Goal: Obtain resource: Obtain resource

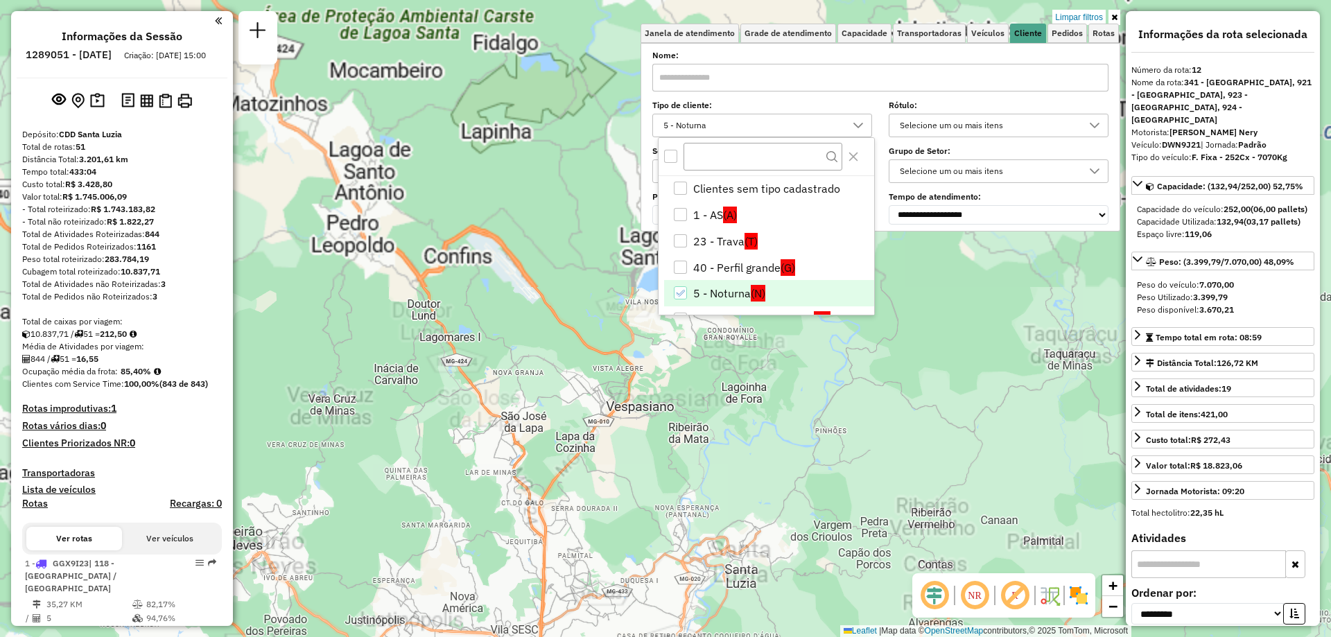
select select "**********"
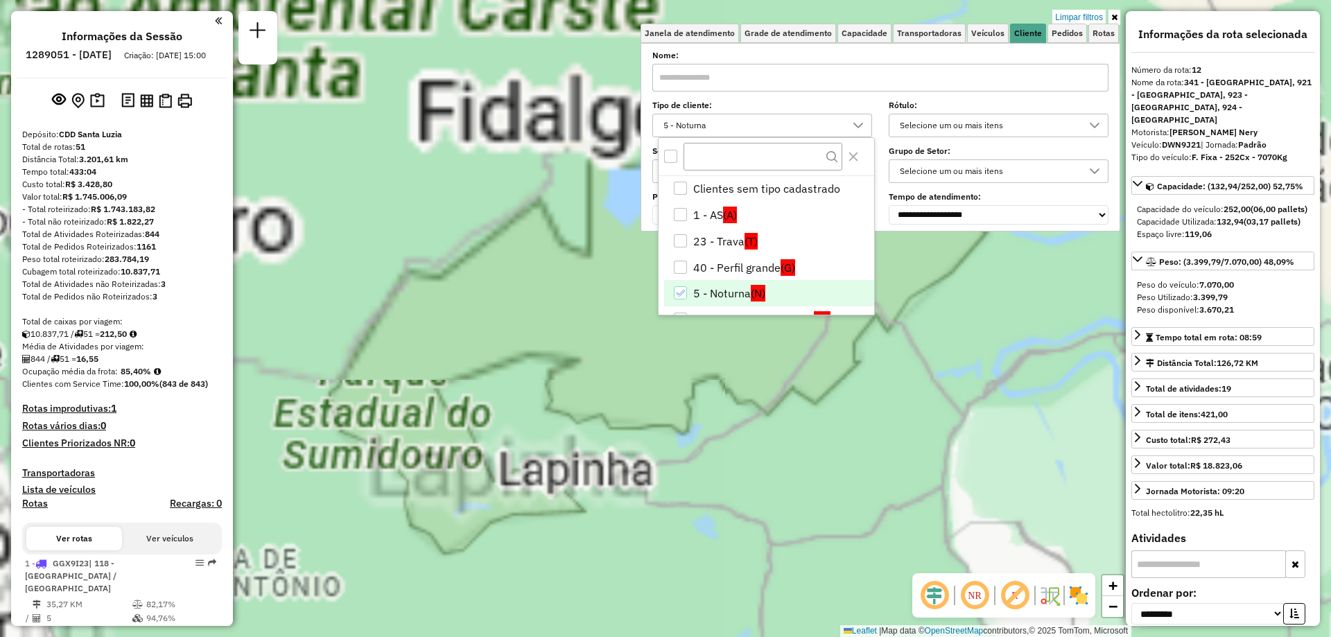
scroll to position [8, 48]
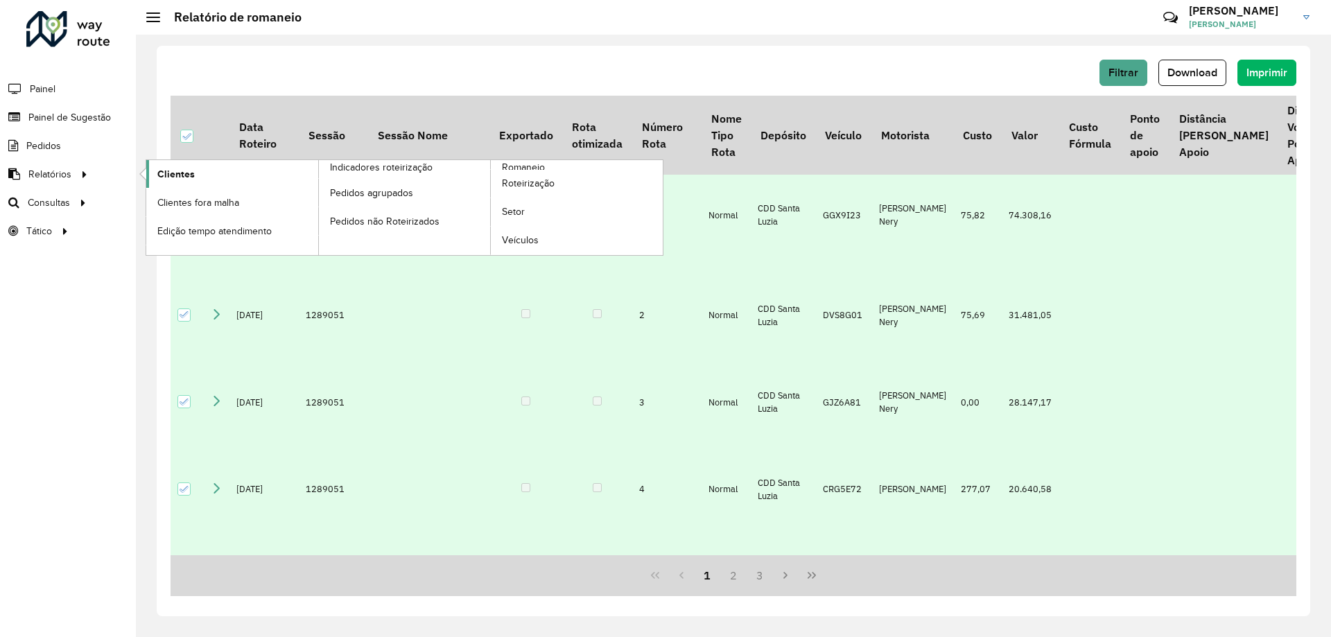
click at [196, 174] on link "Clientes" at bounding box center [232, 174] width 172 height 28
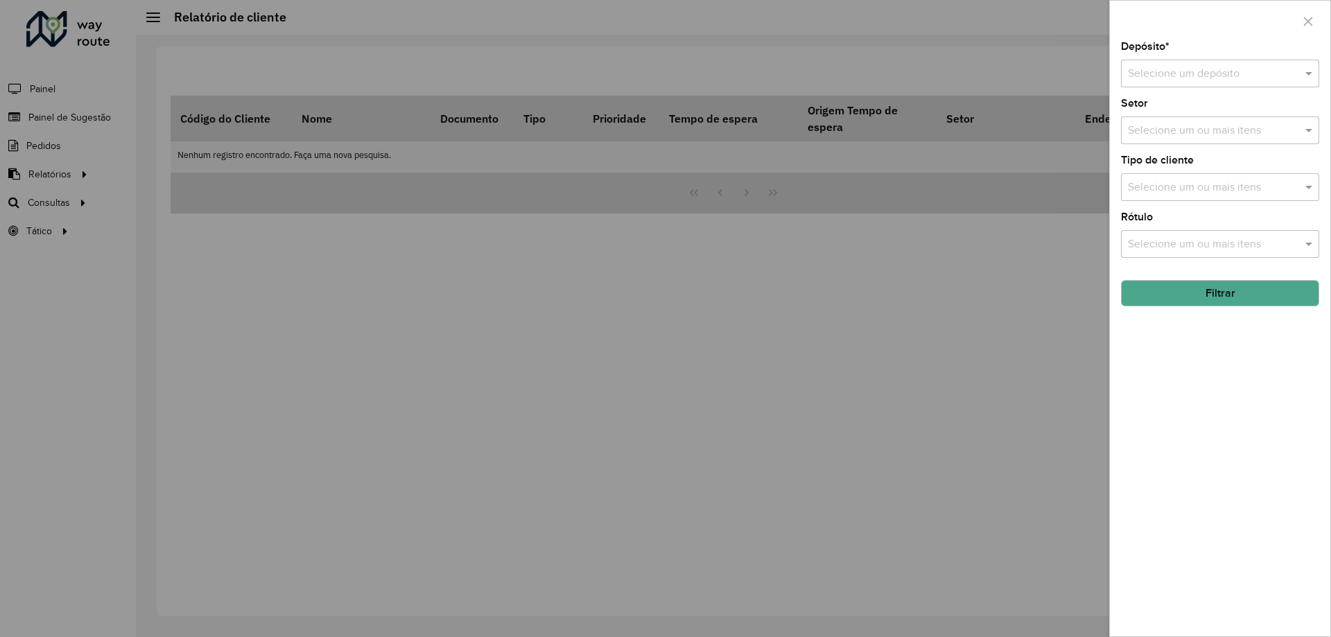
click at [1179, 69] on input "text" at bounding box center [1206, 74] width 157 height 17
click at [1162, 113] on span "CDD Santa Luzia" at bounding box center [1167, 113] width 81 height 12
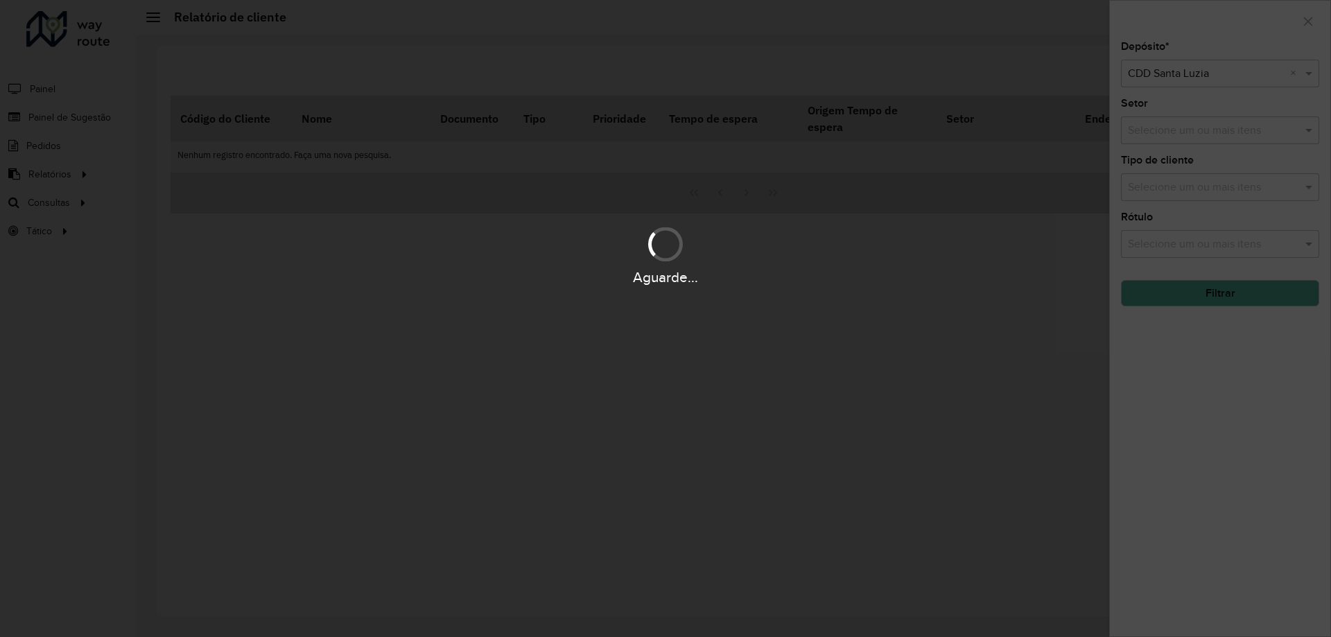
click at [1194, 44] on div "Aguarde..." at bounding box center [665, 318] width 1331 height 637
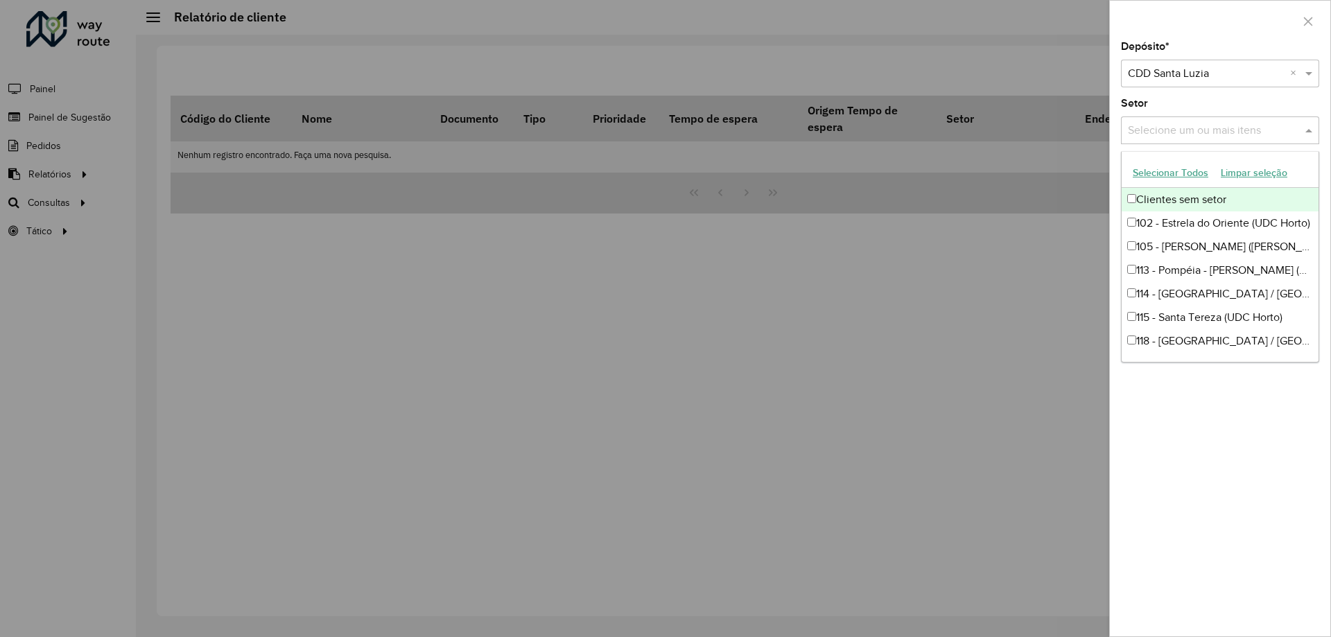
click at [1178, 120] on div "Selecione um ou mais itens" at bounding box center [1220, 130] width 198 height 28
click at [1213, 104] on div "Setor Selecione um ou mais itens" at bounding box center [1220, 121] width 198 height 46
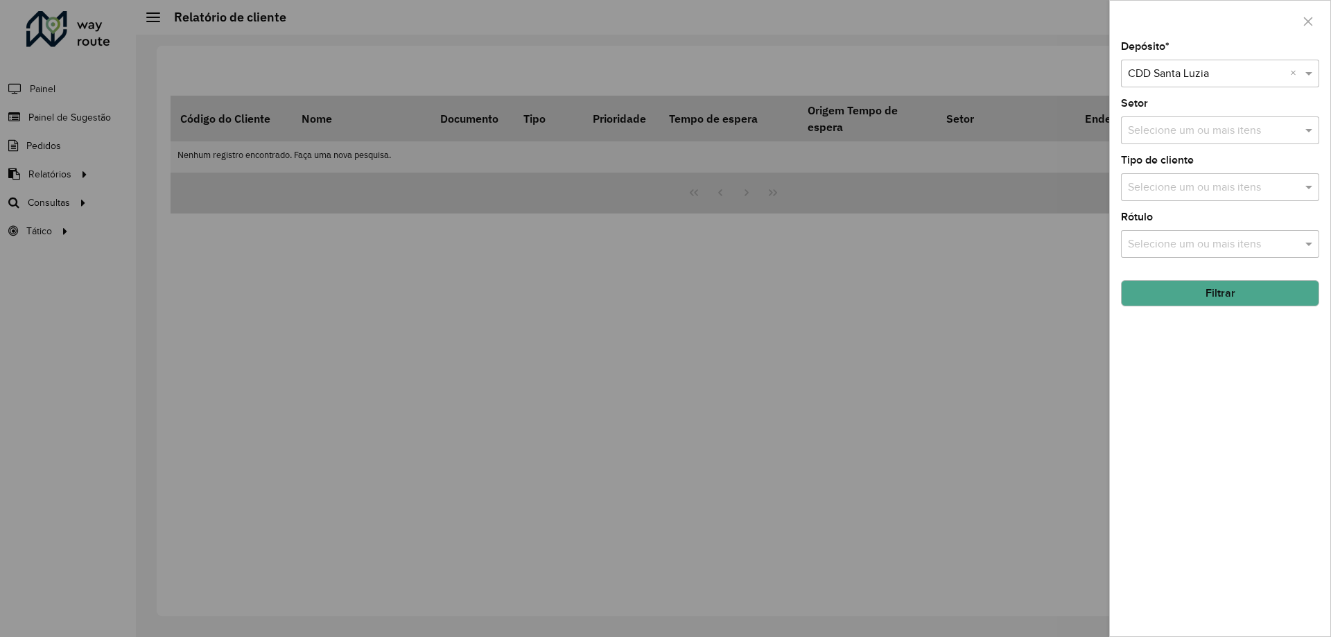
click at [1227, 280] on button "Filtrar" at bounding box center [1220, 293] width 198 height 26
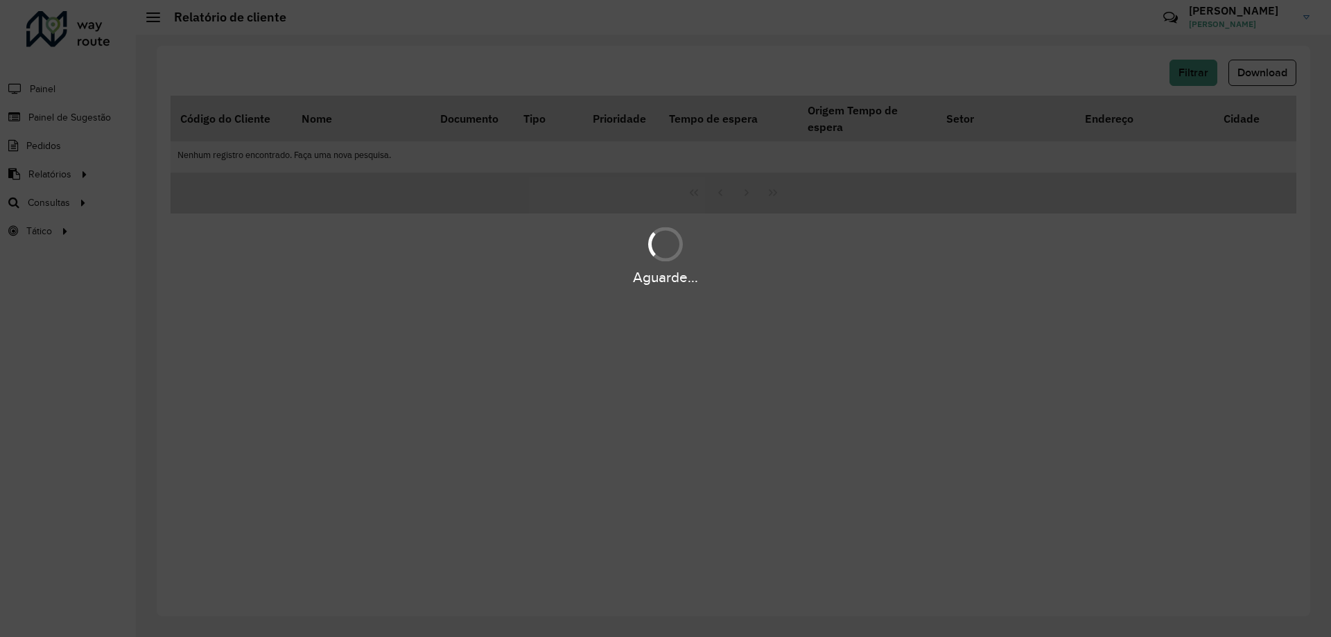
click at [1044, 359] on div "Aguarde..." at bounding box center [665, 318] width 1331 height 637
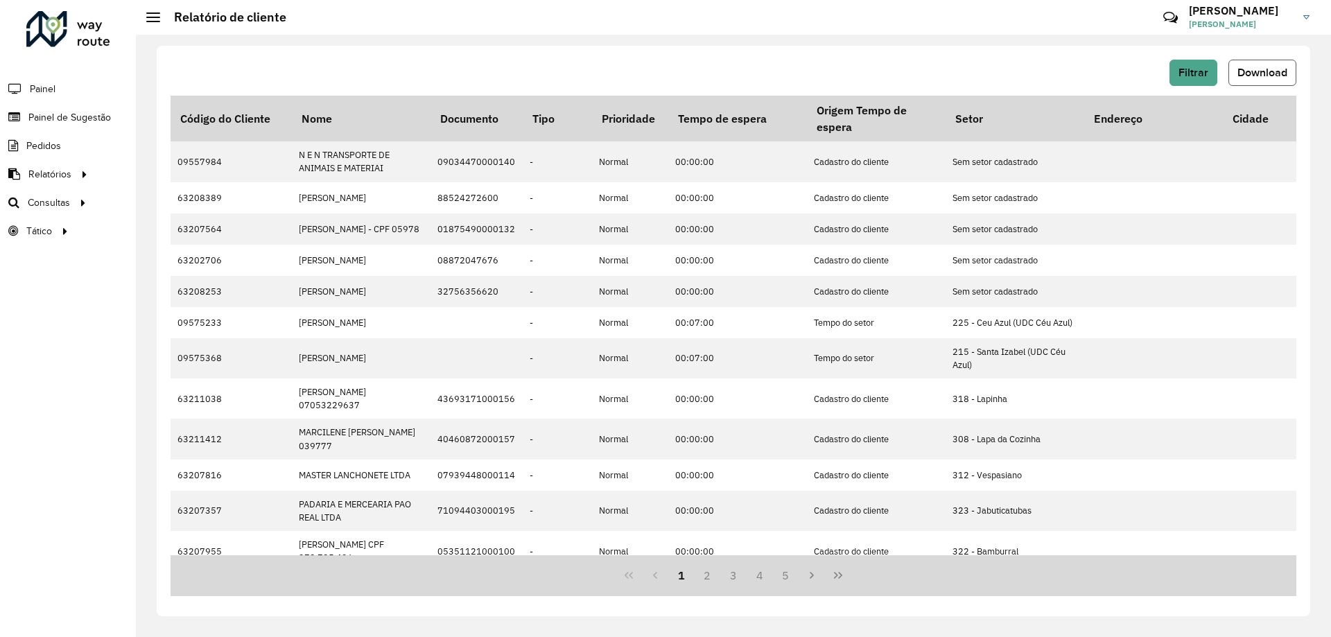
click at [1238, 85] on button "Download" at bounding box center [1263, 73] width 68 height 26
click at [192, 226] on link "Setores" at bounding box center [231, 231] width 170 height 28
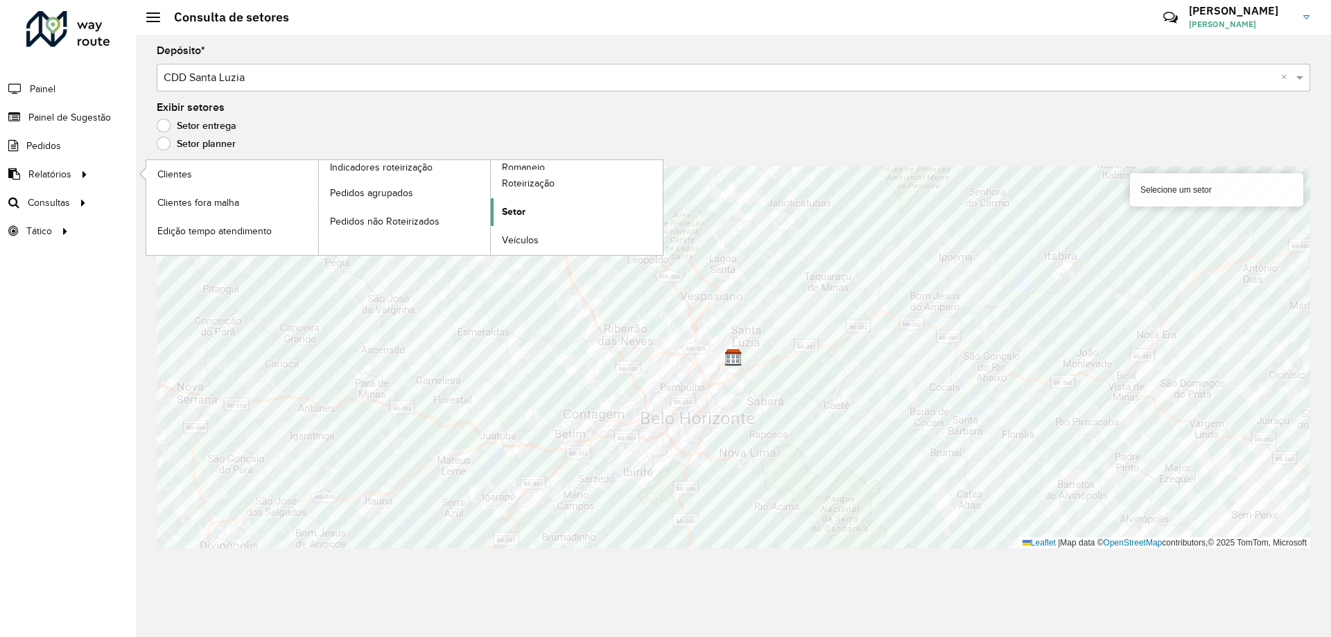
click at [526, 212] on link "Setor" at bounding box center [577, 212] width 172 height 28
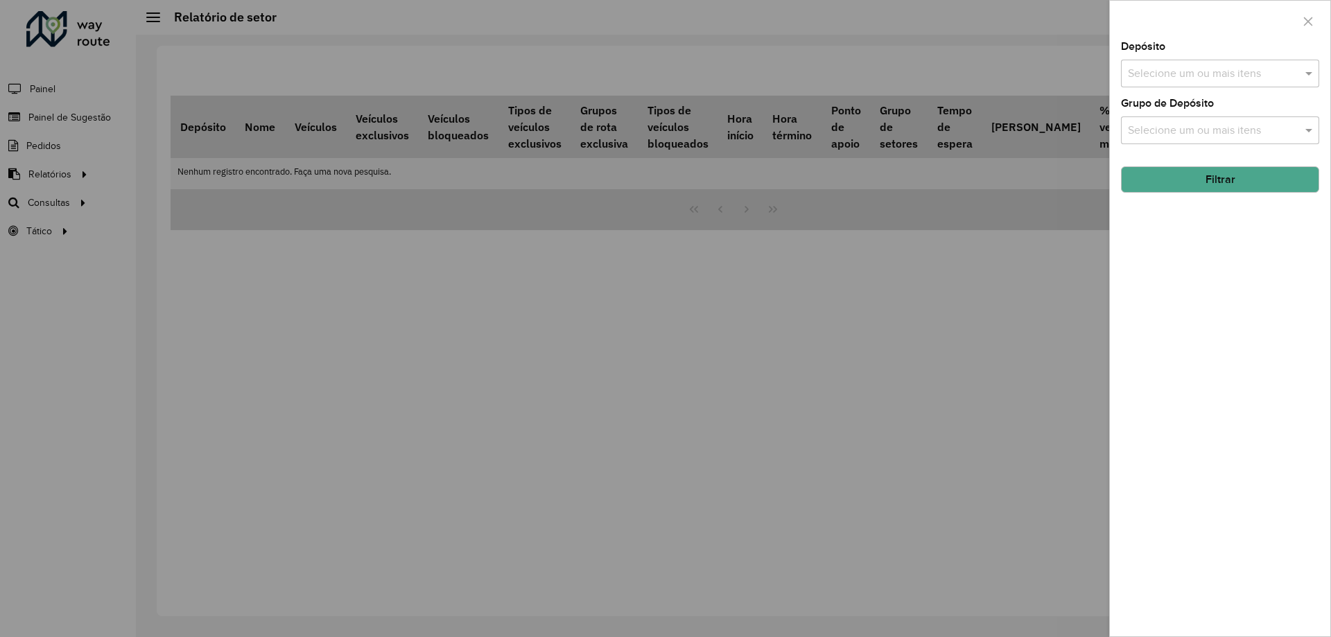
click at [1229, 67] on input "text" at bounding box center [1214, 74] width 178 height 17
click at [1202, 136] on div "CDD Santa Luzia" at bounding box center [1220, 143] width 197 height 24
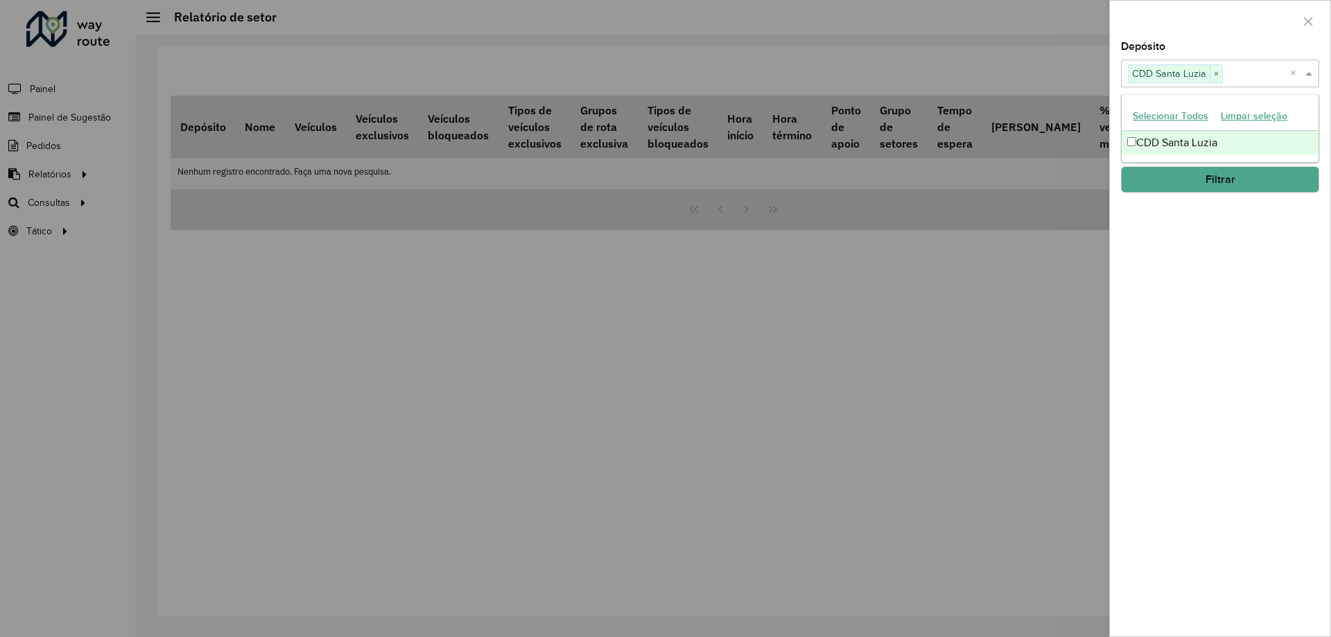
click at [1261, 253] on div "Depósito Selecione um ou mais itens CDD Santa Luzia × × Grupo de Depósito Selec…" at bounding box center [1220, 339] width 220 height 595
click at [1262, 146] on div "Depósito Selecione um ou mais itens CDD Santa Luzia × × Grupo de Depósito Selec…" at bounding box center [1220, 339] width 220 height 595
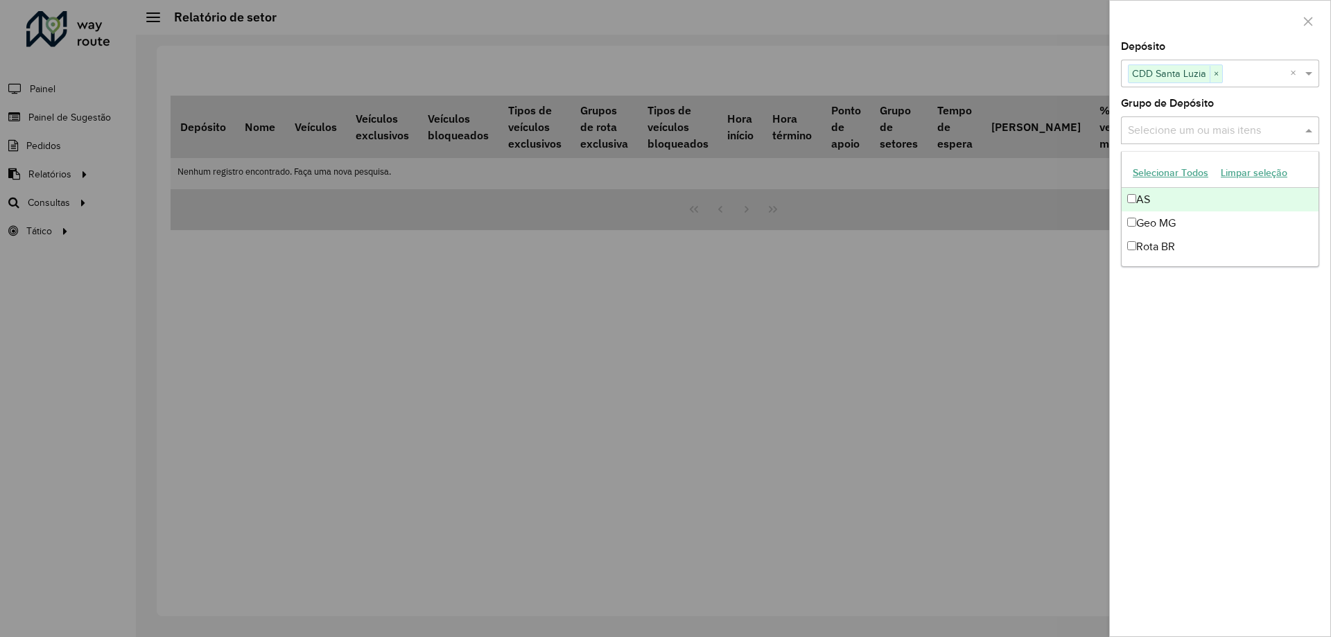
click at [1256, 125] on input "text" at bounding box center [1214, 131] width 178 height 17
click at [1166, 221] on div "Geo MG" at bounding box center [1220, 223] width 197 height 24
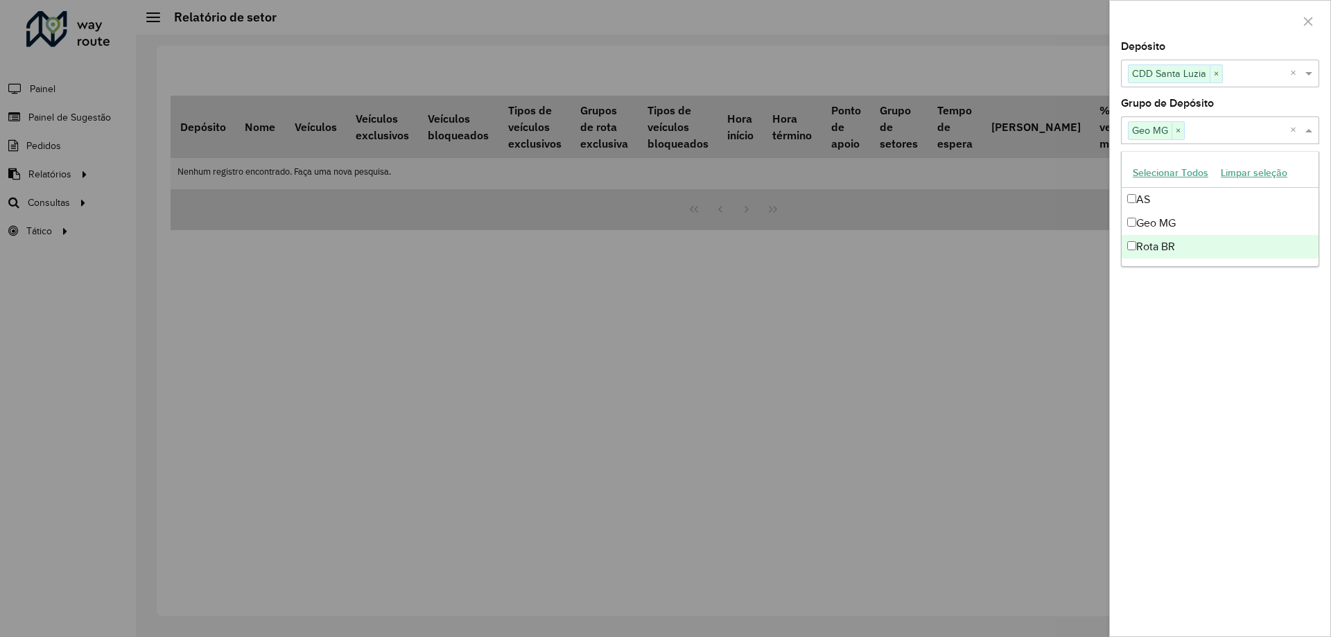
click at [1283, 345] on div "Depósito Selecione um ou mais itens CDD Santa Luzia × × Grupo de Depósito Selec…" at bounding box center [1220, 339] width 220 height 595
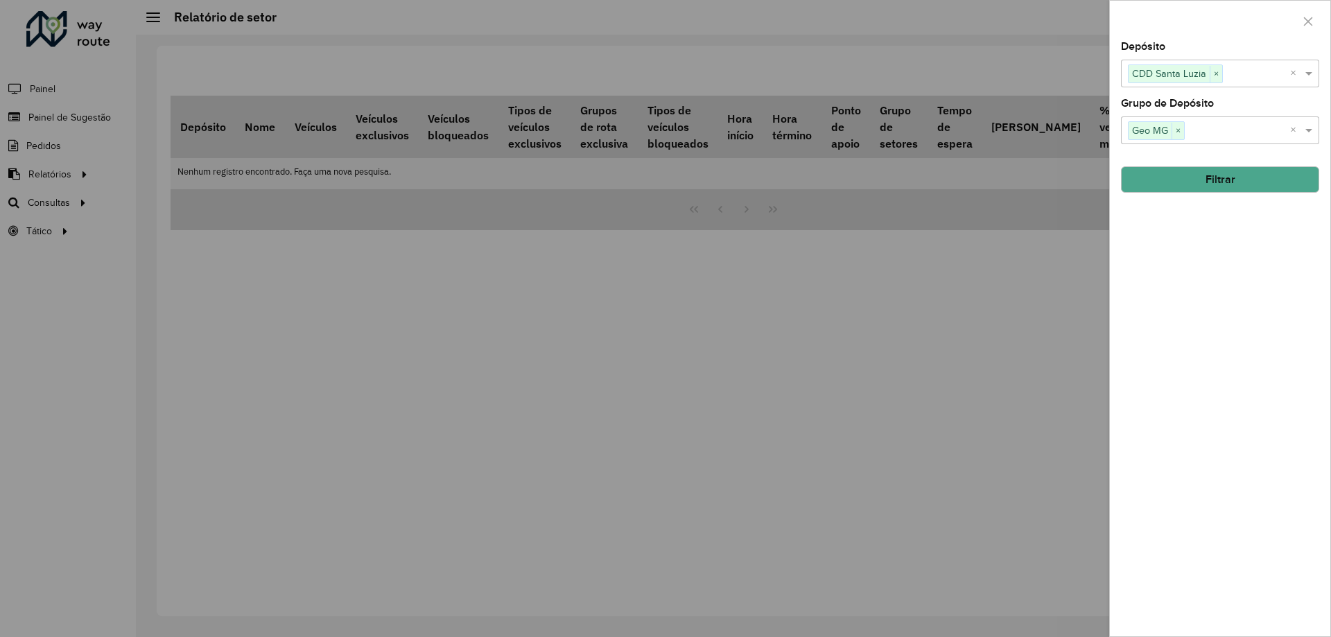
click at [1239, 184] on button "Filtrar" at bounding box center [1220, 179] width 198 height 26
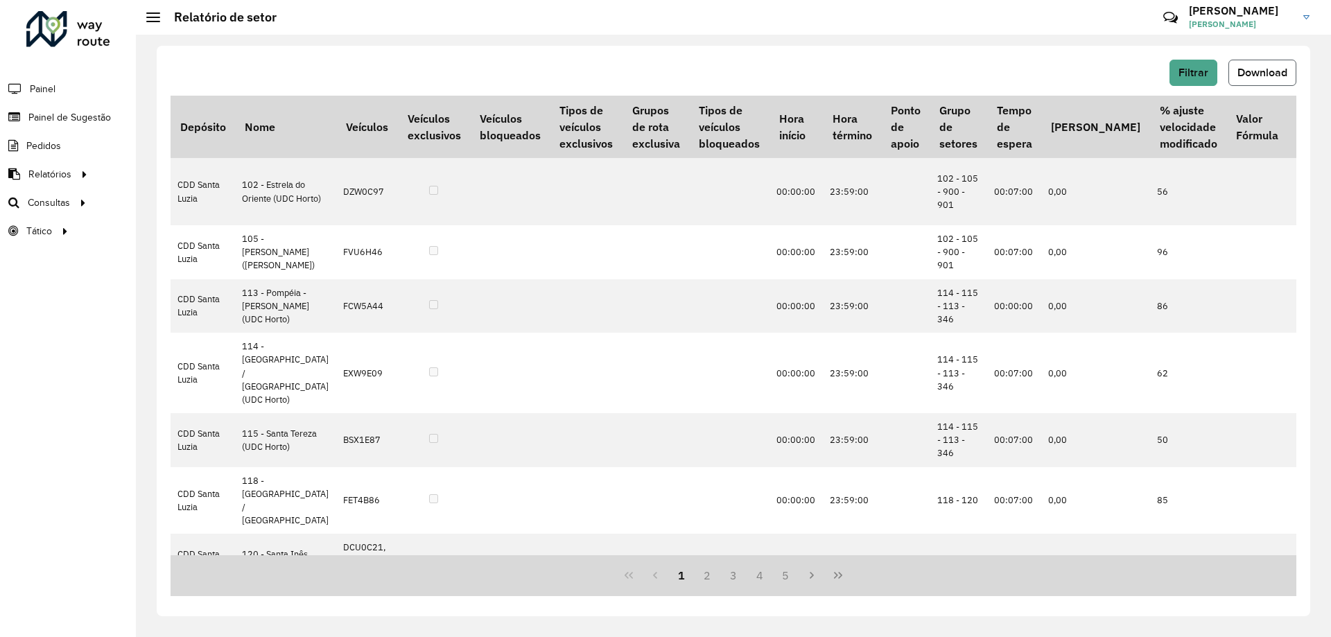
click at [1256, 72] on span "Download" at bounding box center [1263, 73] width 50 height 12
click at [854, 32] on hb-header "Relatório de setor Críticas? Dúvidas? Elogios? Sugestões? Entre em contato cono…" at bounding box center [733, 17] width 1195 height 35
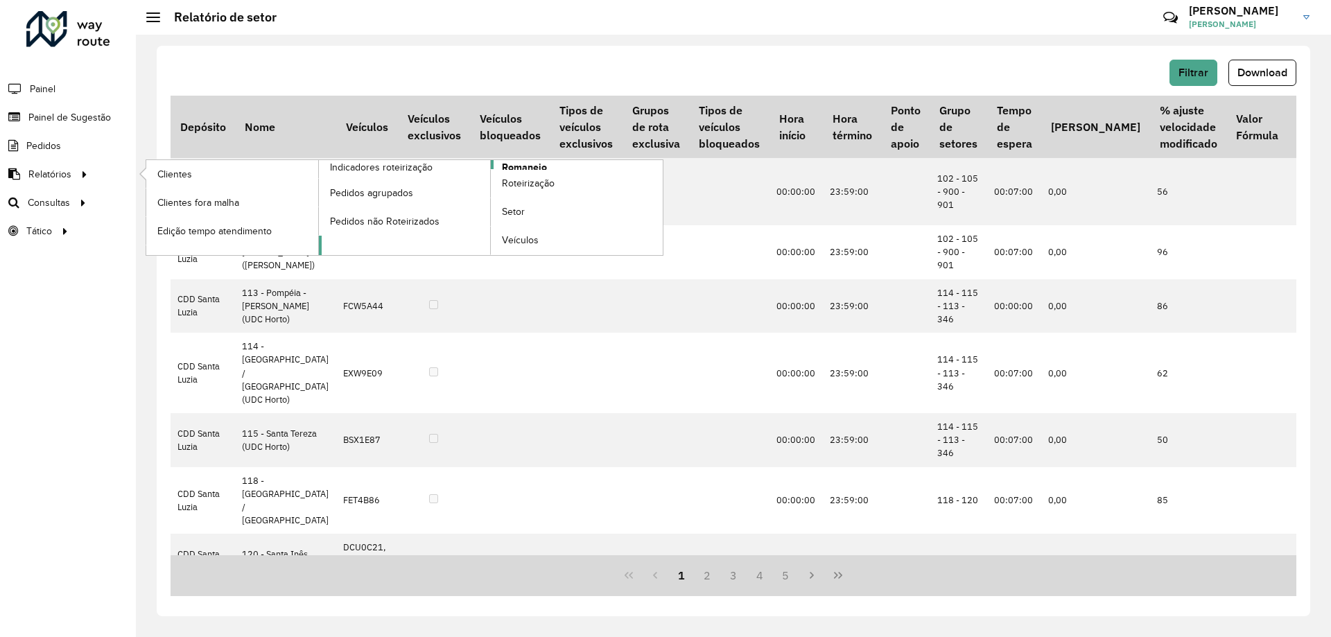
click at [523, 166] on span "Romaneio" at bounding box center [524, 167] width 45 height 15
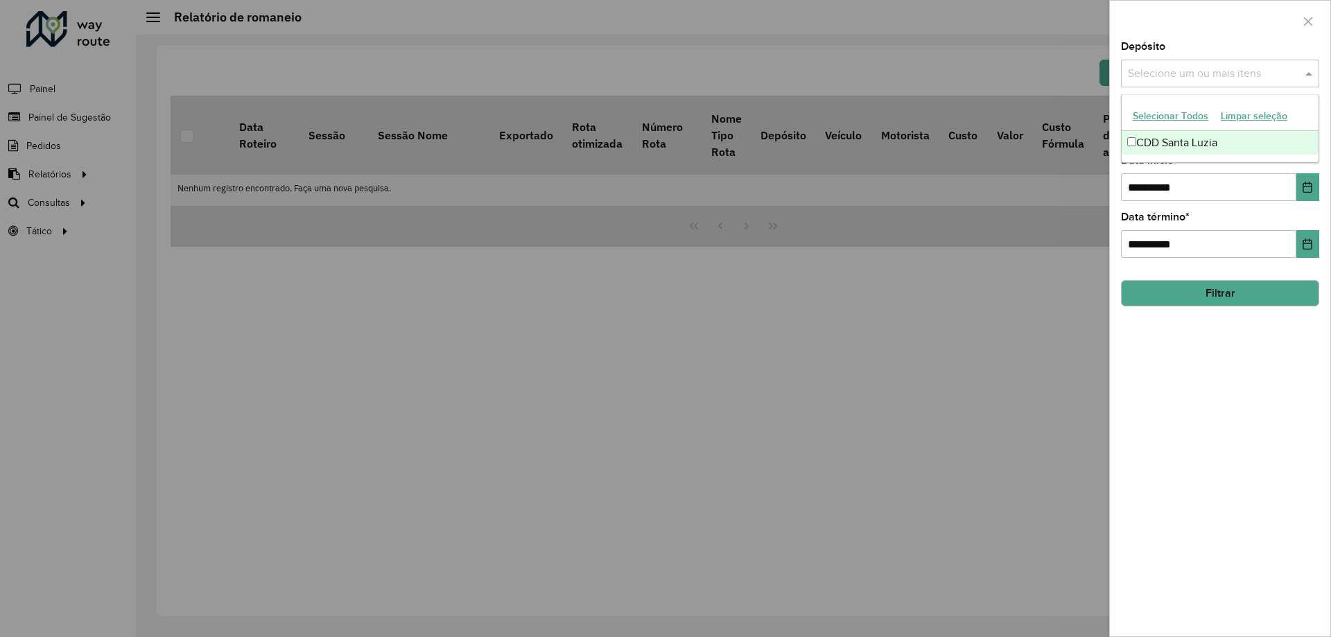
click at [1244, 83] on div "Selecione um ou mais itens" at bounding box center [1220, 74] width 198 height 28
click at [1188, 144] on div "CDD Santa Luzia" at bounding box center [1220, 143] width 197 height 24
click at [1257, 354] on div "**********" at bounding box center [1220, 339] width 220 height 595
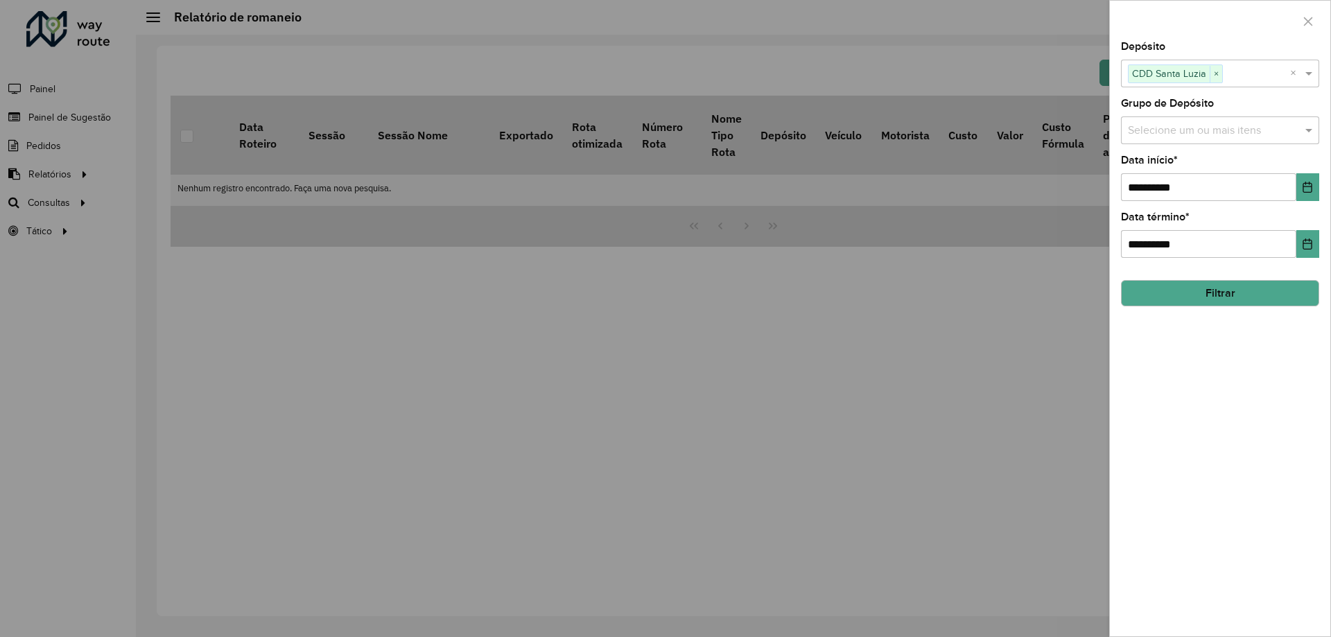
click at [1197, 129] on input "text" at bounding box center [1214, 131] width 178 height 17
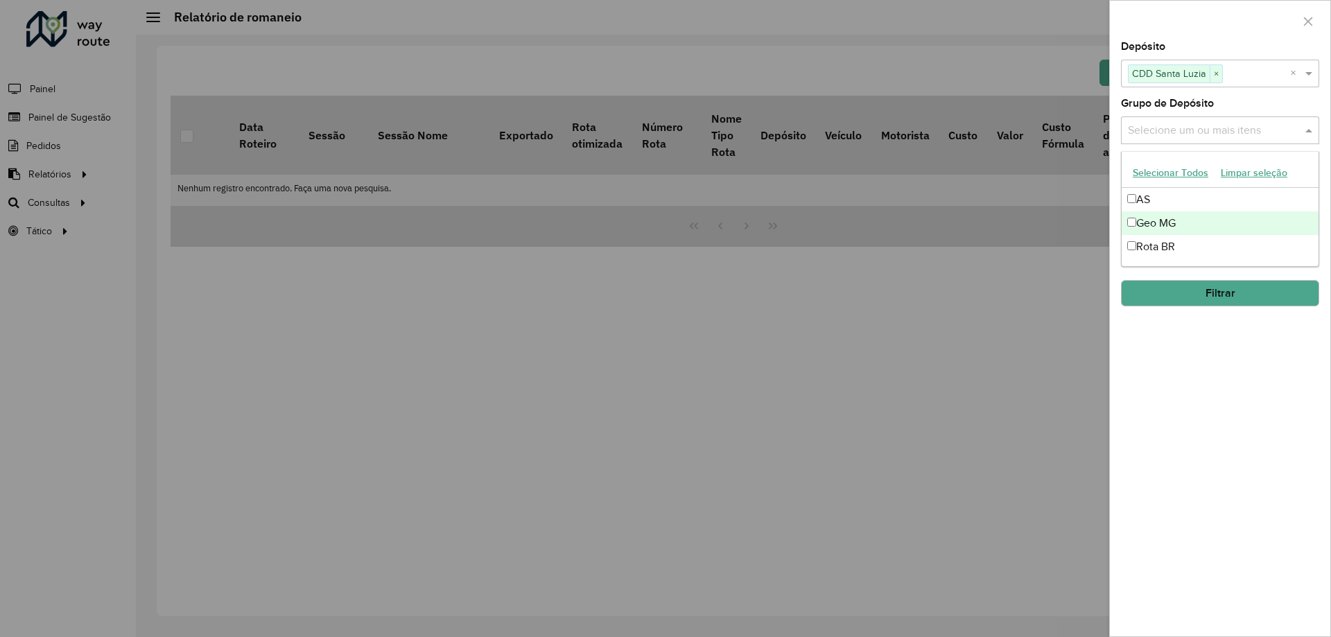
click at [1180, 225] on div "Geo MG" at bounding box center [1220, 223] width 197 height 24
click at [1281, 350] on div "**********" at bounding box center [1220, 339] width 220 height 595
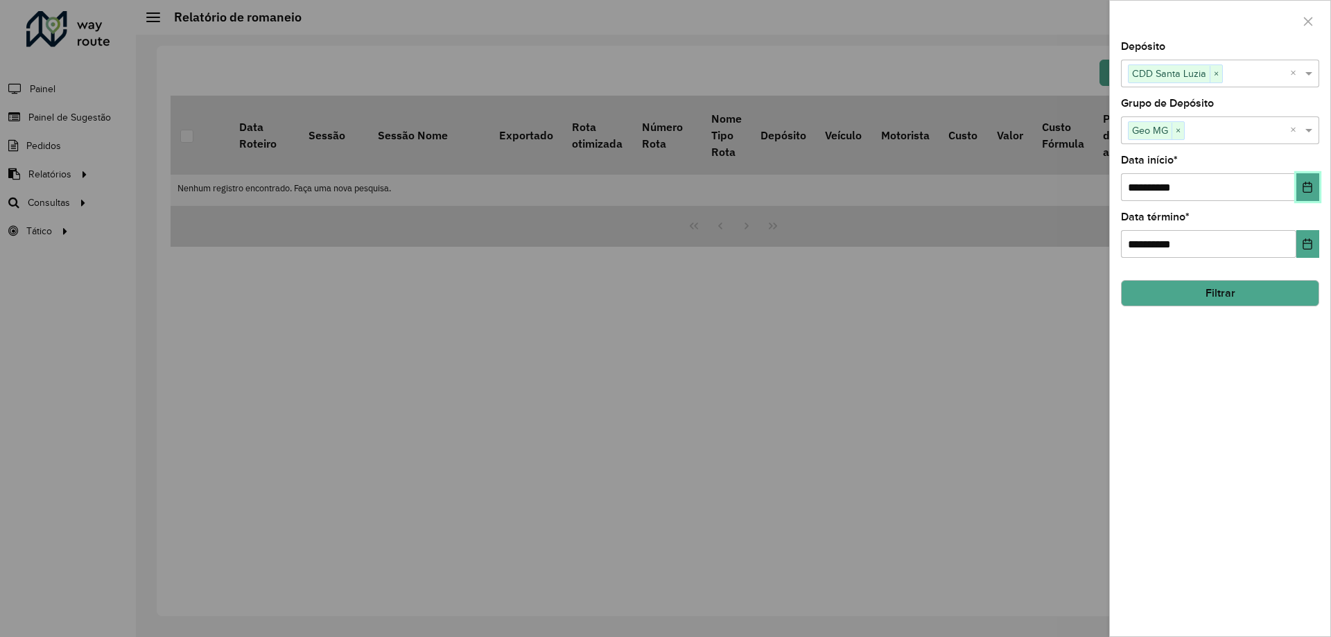
click at [1309, 191] on icon "Choose Date" at bounding box center [1307, 187] width 11 height 11
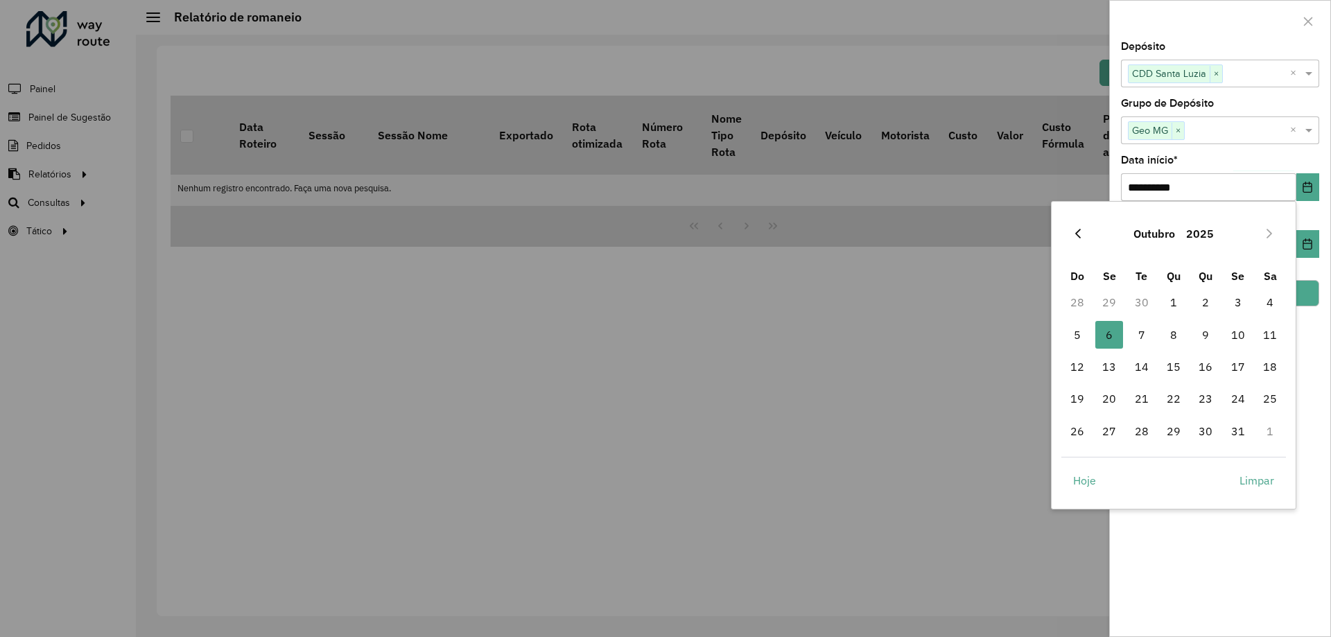
click at [1084, 234] on button "Previous Month" at bounding box center [1078, 234] width 22 height 22
click at [1235, 306] on span "1" at bounding box center [1239, 302] width 28 height 28
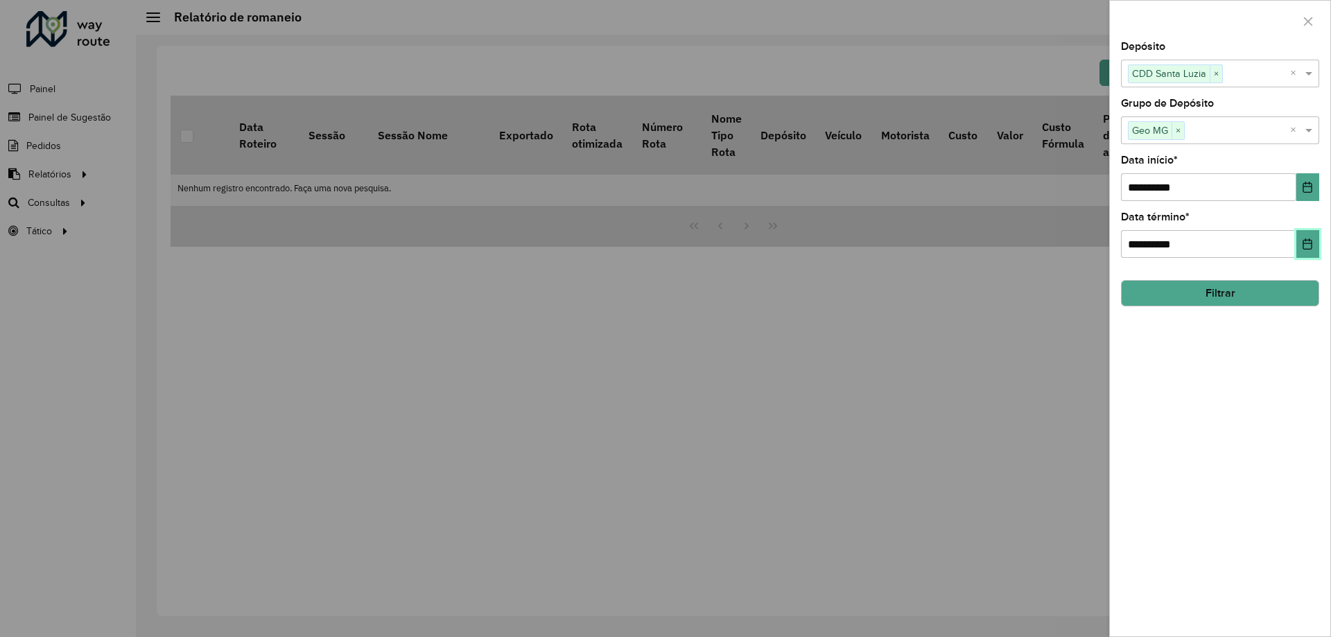
click at [1311, 243] on icon "Choose Date" at bounding box center [1307, 244] width 11 height 11
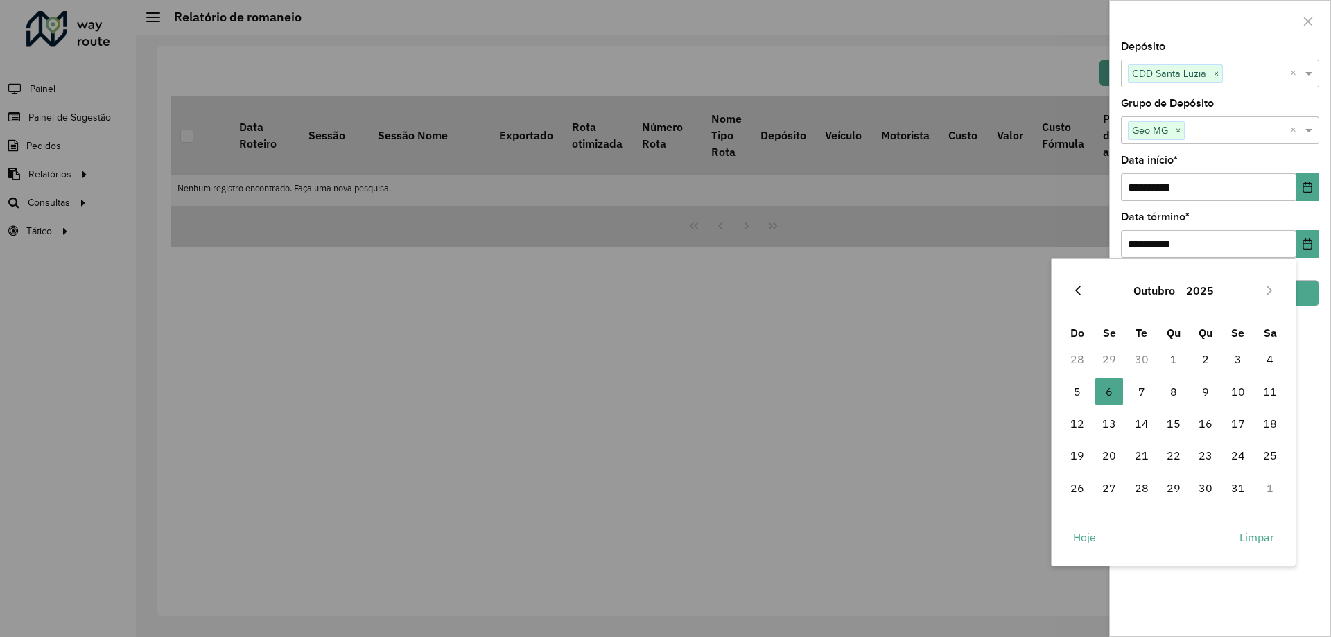
click at [1084, 293] on button "Previous Month" at bounding box center [1078, 290] width 22 height 22
click at [1068, 521] on span "31" at bounding box center [1078, 520] width 28 height 28
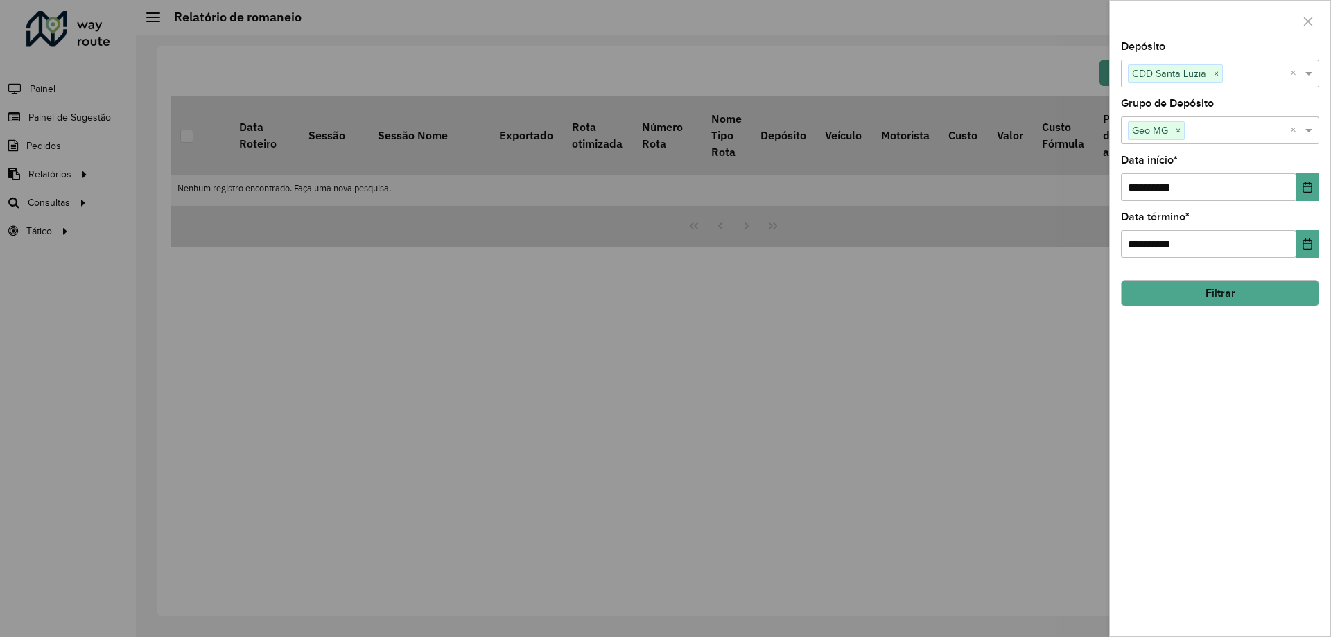
click at [1286, 441] on div "**********" at bounding box center [1220, 339] width 220 height 595
click at [1229, 294] on button "Filtrar" at bounding box center [1220, 293] width 198 height 26
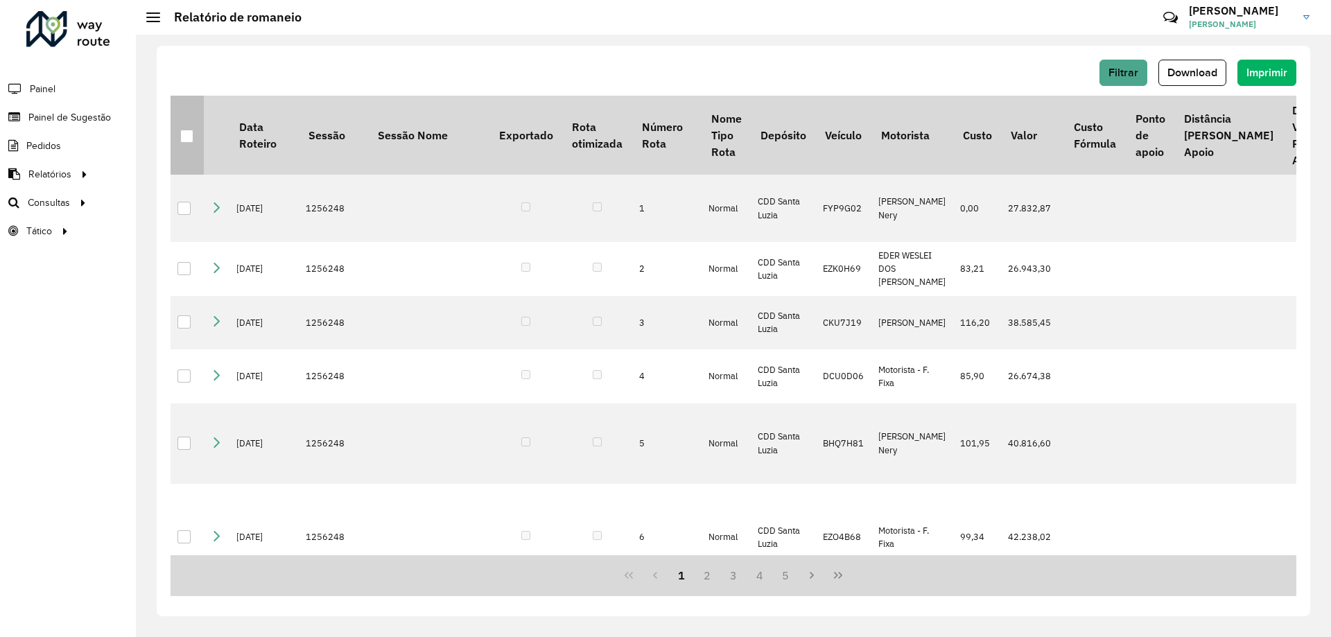
click at [191, 135] on div at bounding box center [186, 136] width 13 height 13
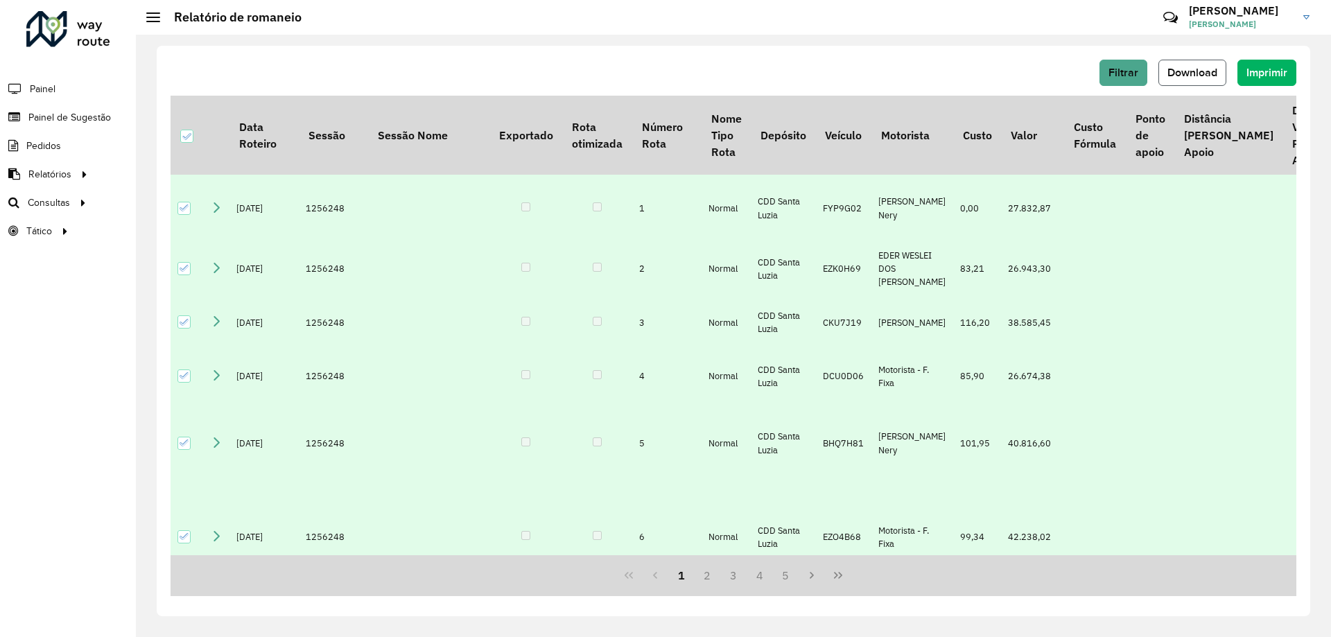
click at [1185, 73] on span "Download" at bounding box center [1193, 73] width 50 height 12
